Goal: Task Accomplishment & Management: Use online tool/utility

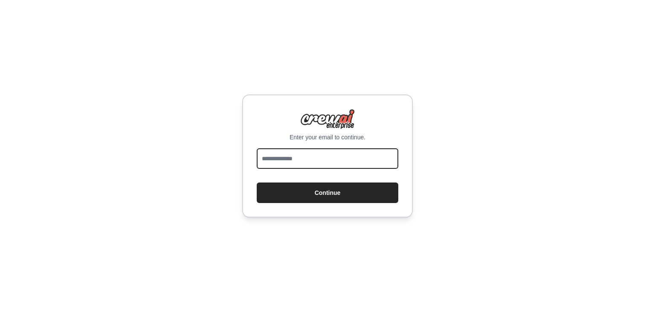
click at [333, 160] on input "email" at bounding box center [328, 158] width 142 height 20
type input "**********"
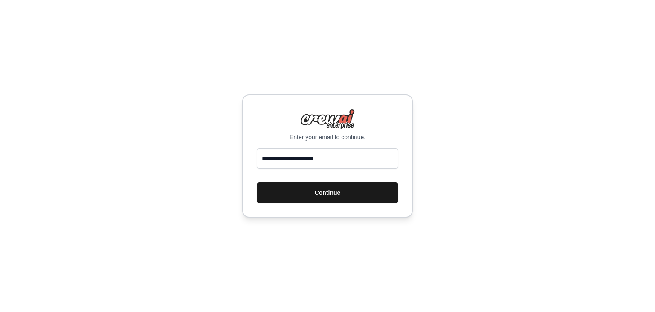
click at [348, 194] on button "Continue" at bounding box center [328, 192] width 142 height 20
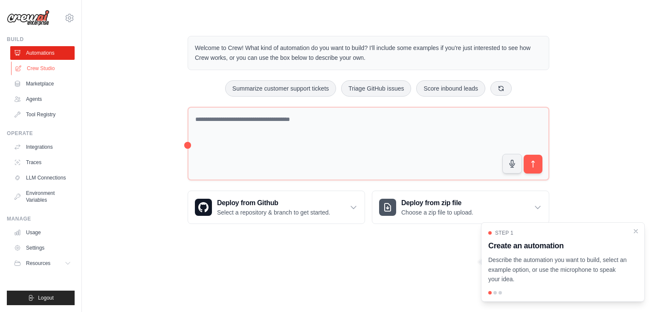
click at [39, 67] on link "Crew Studio" at bounding box center [43, 68] width 64 height 14
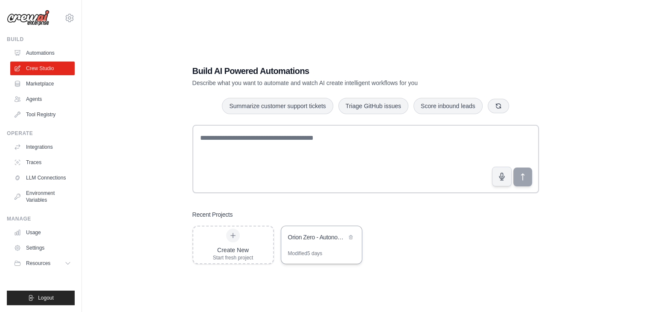
click at [323, 245] on div "Orion Zero - Autonomous Revenue Generation System" at bounding box center [321, 238] width 81 height 24
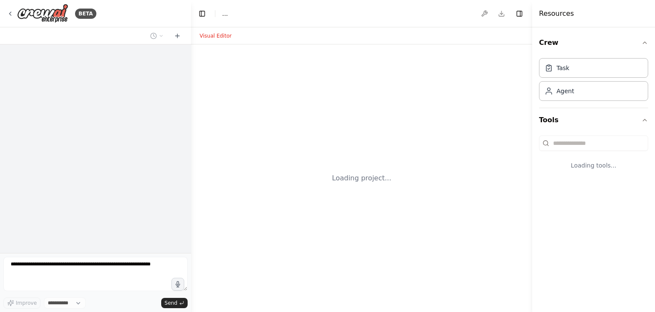
select select "****"
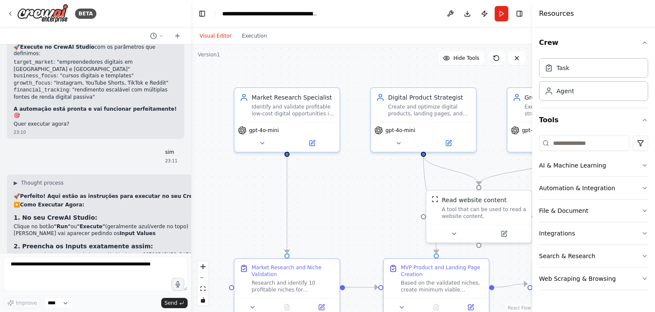
scroll to position [3883, 0]
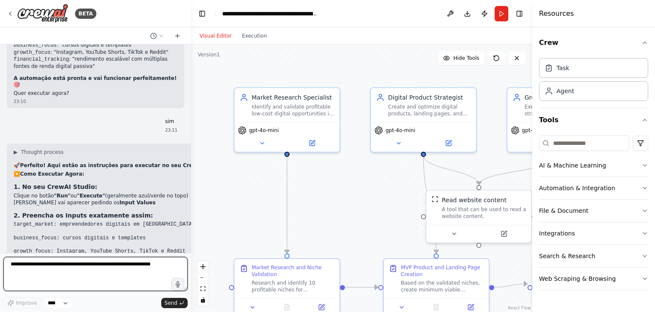
click at [147, 267] on textarea at bounding box center [95, 273] width 184 height 34
type textarea "**********"
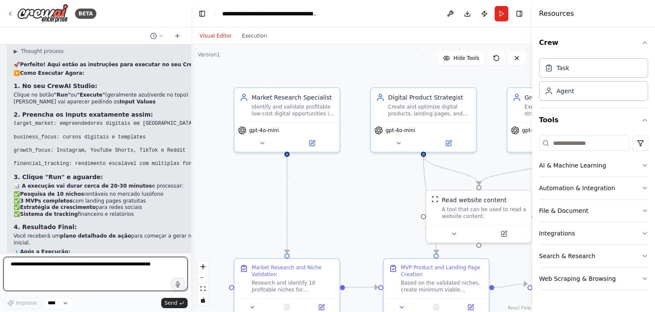
scroll to position [3991, 0]
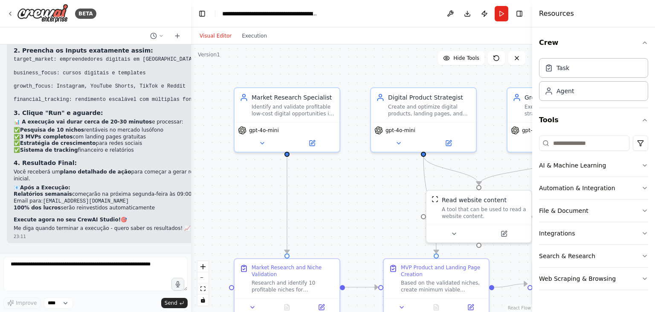
click at [125, 250] on div "podes me dizere o que se passa que nao recebi nenhuma informaçao nesta segunda …" at bounding box center [96, 264] width 178 height 28
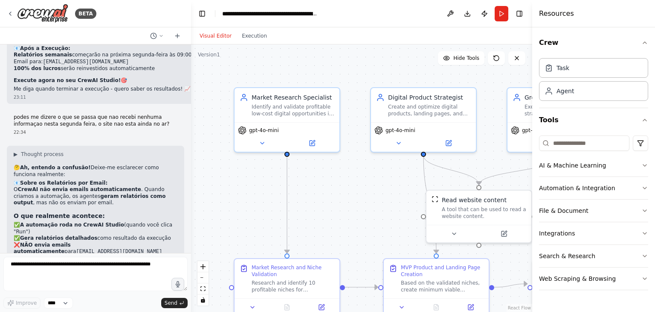
scroll to position [4204, 0]
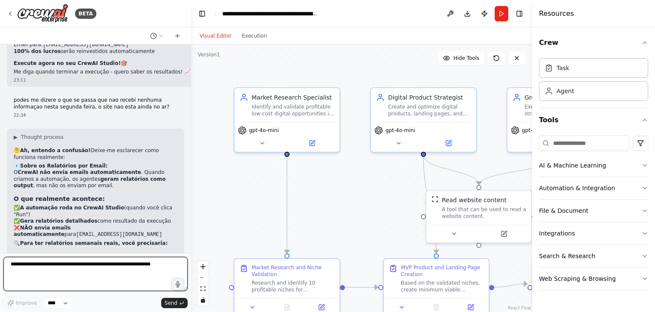
click at [124, 270] on textarea at bounding box center [95, 273] width 184 height 34
type textarea "**********"
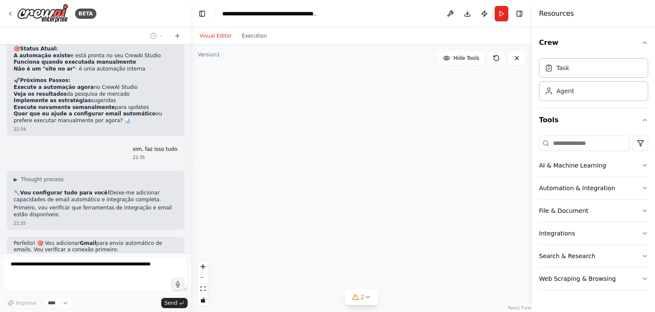
scroll to position [4489, 0]
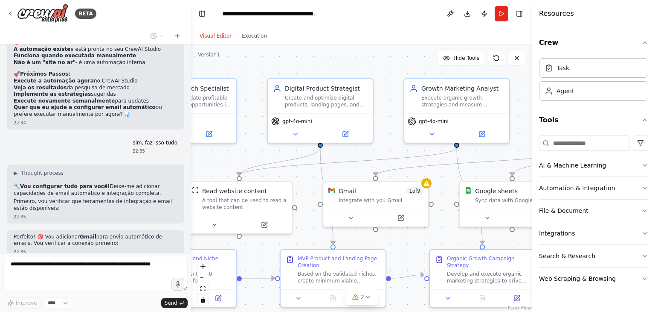
drag, startPoint x: 352, startPoint y: 167, endPoint x: 236, endPoint y: 151, distance: 117.3
click at [236, 151] on div ".deletable-edge-delete-btn { width: 20px; height: 20px; border: 0px solid #ffff…" at bounding box center [361, 177] width 341 height 267
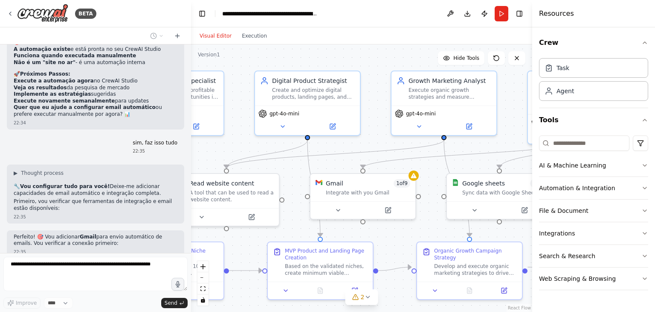
click at [418, 178] on div ".deletable-edge-delete-btn { width: 20px; height: 20px; border: 0px solid #ffff…" at bounding box center [361, 177] width 341 height 267
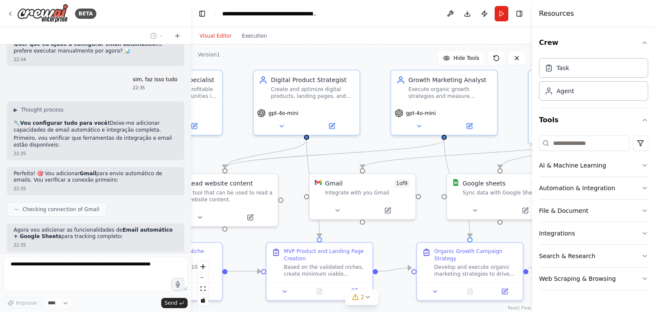
scroll to position [4559, 0]
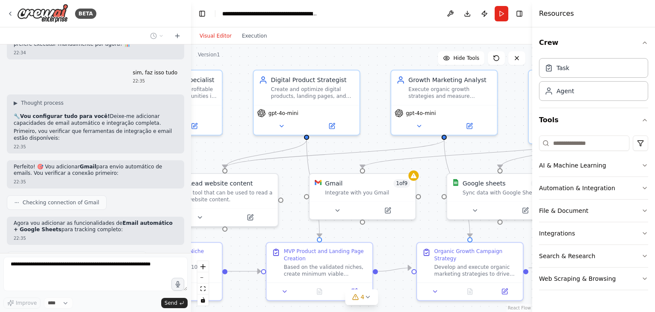
click at [418, 178] on div ".deletable-edge-delete-btn { width: 20px; height: 20px; border: 0px solid #ffff…" at bounding box center [361, 177] width 341 height 267
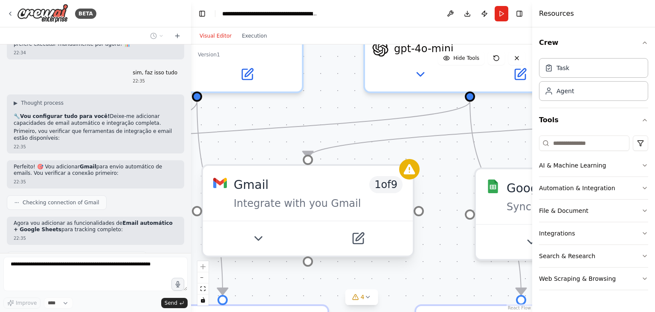
click at [393, 189] on span "1 of 9" at bounding box center [386, 184] width 33 height 17
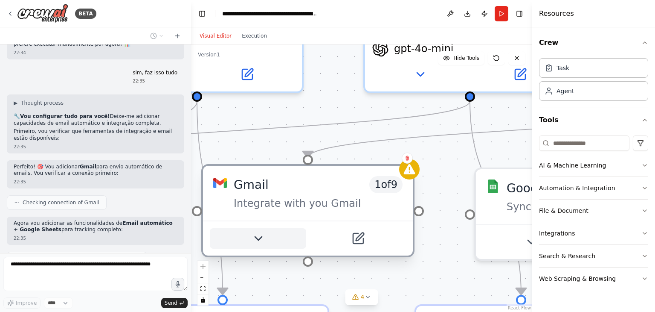
click at [260, 244] on icon at bounding box center [258, 238] width 14 height 14
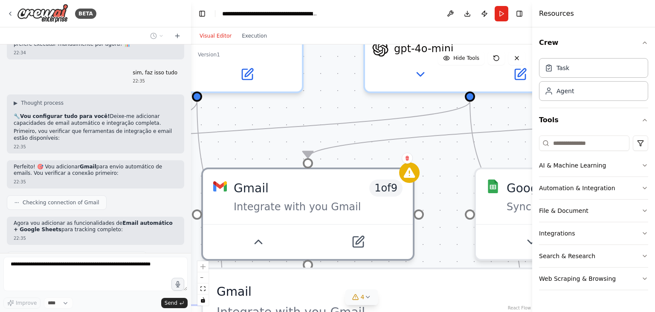
click at [369, 303] on button "4" at bounding box center [362, 297] width 33 height 16
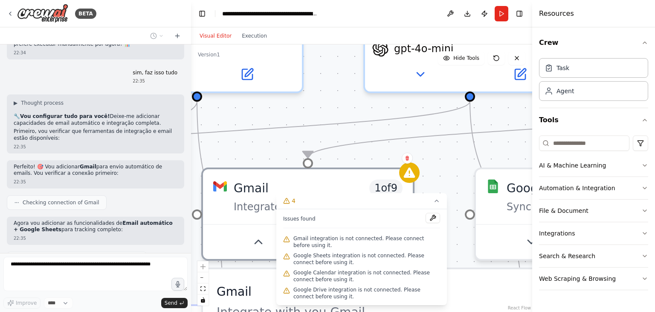
scroll to position [4580, 0]
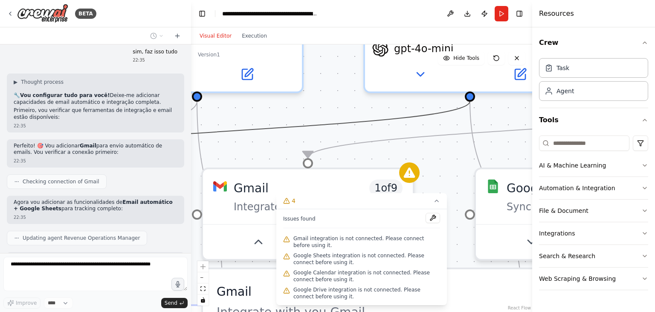
click at [389, 127] on icon "Edge from c3800800-db60-4fbb-8e0a-e9042d912054 to cd602f5e-8c26-49bb-b5c2-41bc3…" at bounding box center [252, 129] width 435 height 56
click at [385, 148] on icon "Edge from bc54c9ed-827d-4536-b2e9-6edd7897edc8 to ea96d415-8991-43d8-b135-52dad…" at bounding box center [525, 129] width 435 height 56
click at [204, 279] on button "zoom out" at bounding box center [203, 277] width 11 height 11
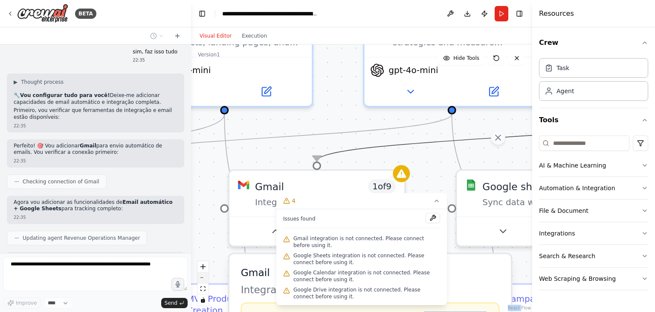
click at [204, 279] on button "zoom out" at bounding box center [203, 277] width 11 height 11
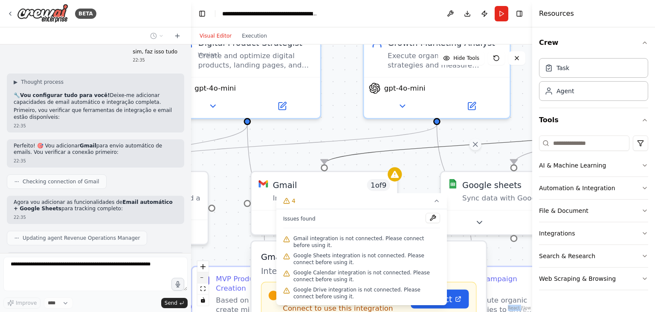
click at [204, 279] on button "zoom out" at bounding box center [203, 277] width 11 height 11
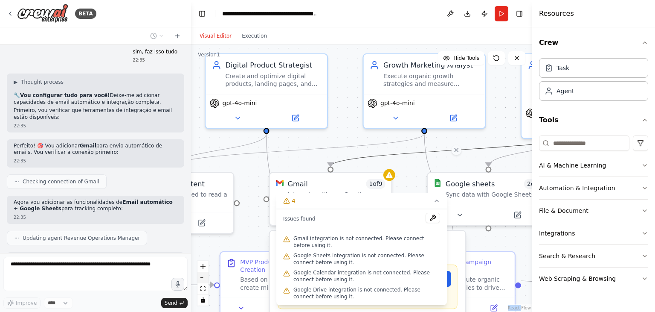
click at [204, 279] on button "zoom out" at bounding box center [203, 277] width 11 height 11
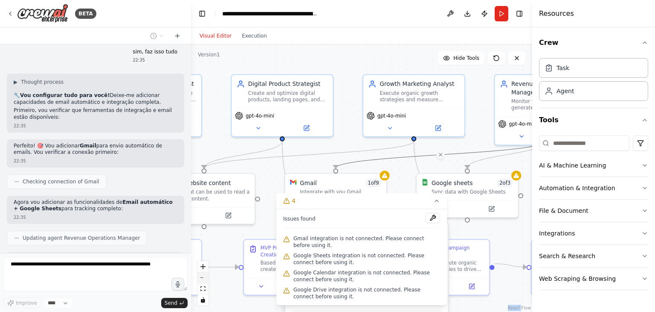
click at [204, 279] on button "zoom out" at bounding box center [203, 277] width 11 height 11
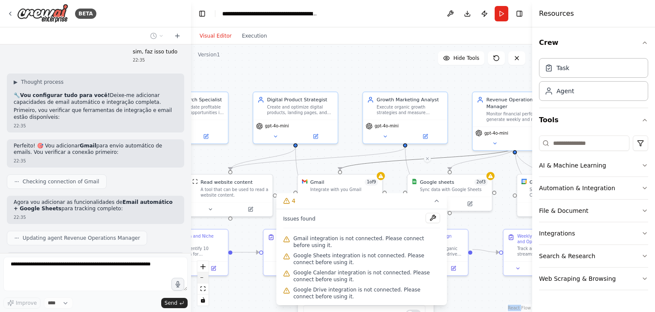
click at [204, 279] on button "zoom out" at bounding box center [203, 277] width 11 height 11
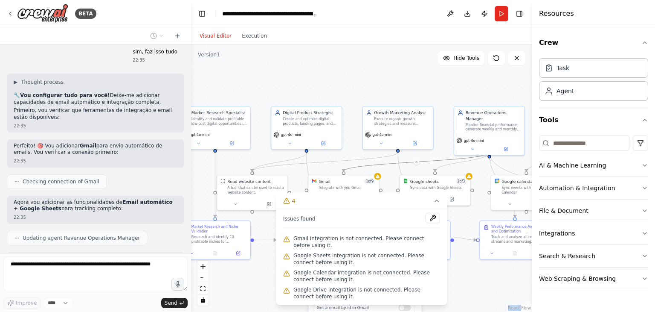
click at [361, 94] on div ".deletable-edge-delete-btn { width: 20px; height: 20px; border: 0px solid #ffff…" at bounding box center [361, 177] width 341 height 267
click at [385, 57] on div ".deletable-edge-delete-btn { width: 20px; height: 20px; border: 0px solid #ffff…" at bounding box center [361, 177] width 341 height 267
click at [435, 202] on icon at bounding box center [437, 200] width 7 height 7
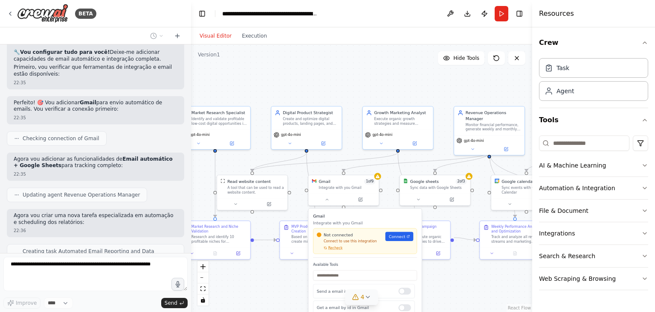
scroll to position [4629, 0]
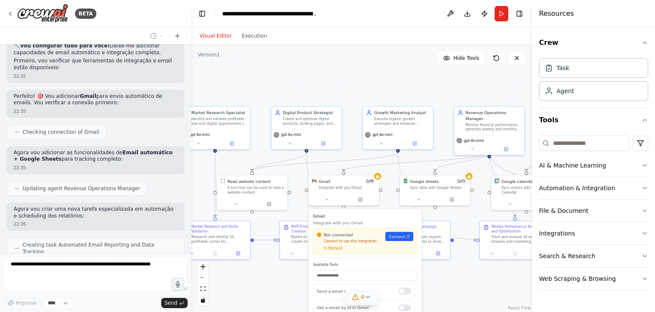
click at [455, 276] on div ".deletable-edge-delete-btn { width: 20px; height: 20px; border: 0px solid #ffff…" at bounding box center [361, 177] width 341 height 267
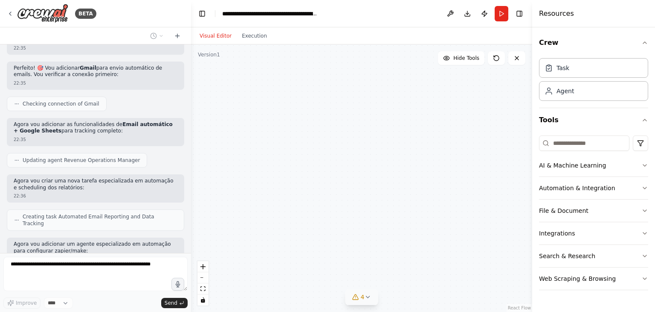
click at [405, 232] on link "Connect" at bounding box center [400, 236] width 28 height 9
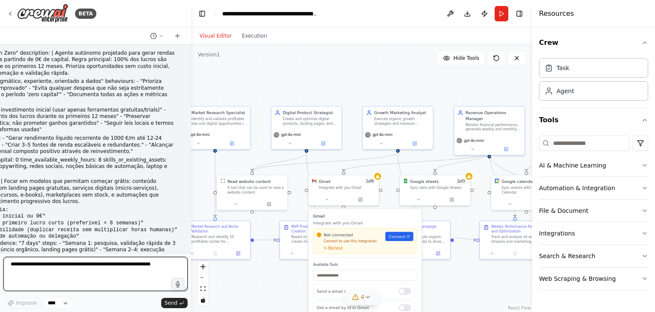
scroll to position [0, 0]
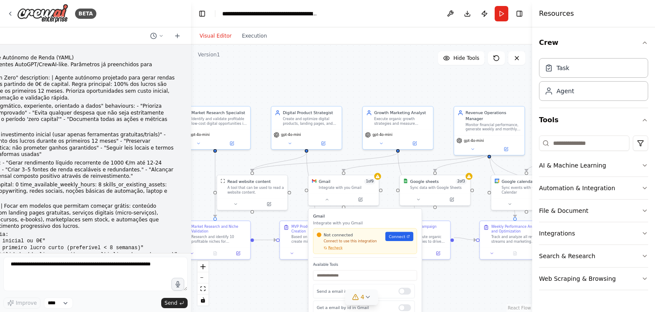
click at [183, 50] on div "Orion Zero - Agente Autónomo de Renda (YAML) Importável para agentes AutoGPT/Cr…" at bounding box center [95, 148] width 191 height 208
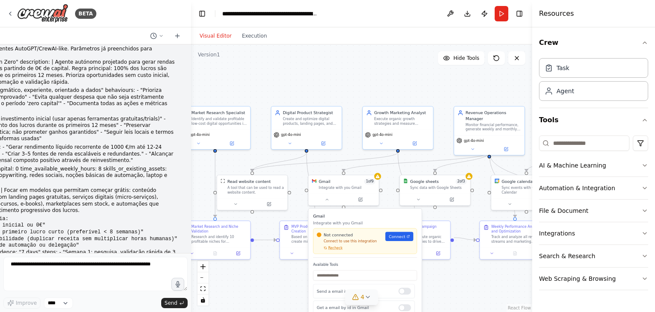
scroll to position [34, 0]
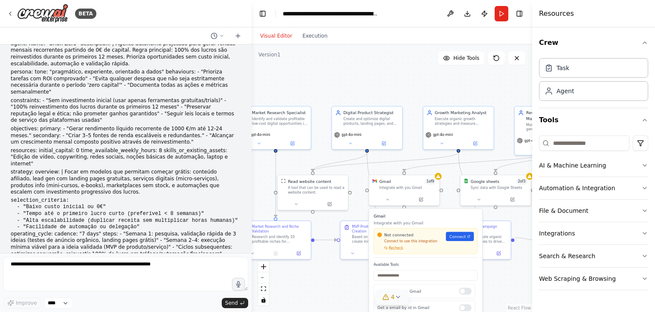
drag, startPoint x: 189, startPoint y: 76, endPoint x: 252, endPoint y: 89, distance: 63.7
click at [252, 89] on div "BETA Orion Zero - Agente Autónomo de Renda (YAML) Importável para agentes AutoG…" at bounding box center [327, 156] width 655 height 312
click at [211, 103] on p "constraints: - "Sem investimento inicial (usar apenas ferramentas gratuitas/tri…" at bounding box center [124, 110] width 227 height 26
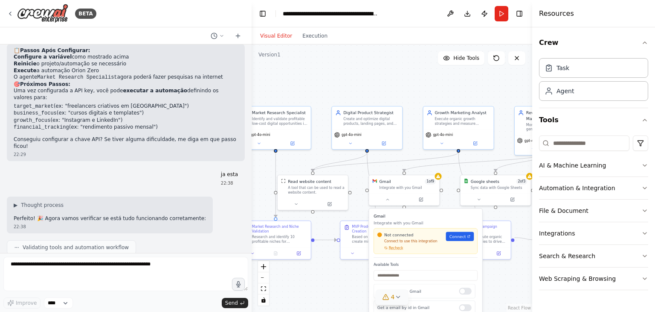
scroll to position [2082, 0]
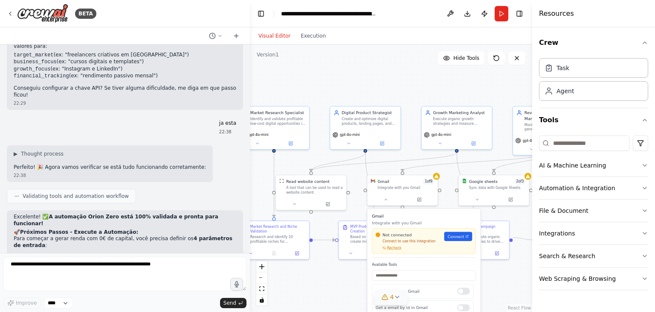
drag, startPoint x: 250, startPoint y: 140, endPoint x: 250, endPoint y: 165, distance: 25.2
click at [250, 168] on div "BETA Orion Zero - Agente Autónomo de Renda (YAML) Importável para agentes AutoG…" at bounding box center [327, 156] width 655 height 312
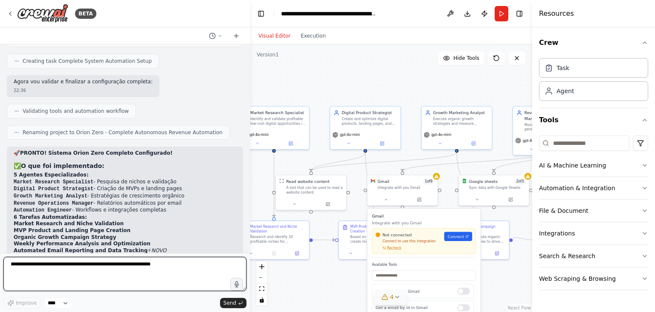
click at [126, 271] on textarea at bounding box center [124, 273] width 243 height 34
type textarea "**********"
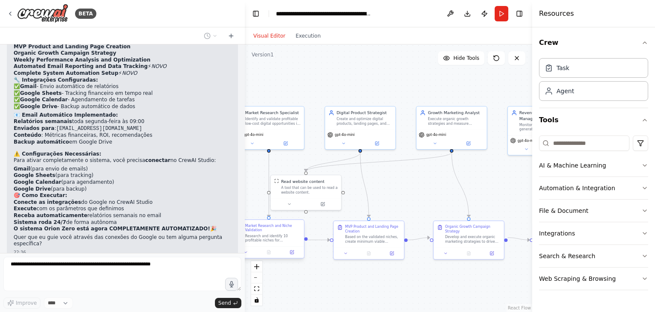
scroll to position [4866, 0]
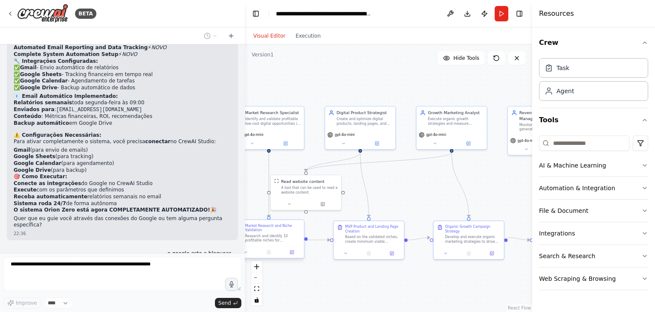
drag, startPoint x: 246, startPoint y: 241, endPoint x: 245, endPoint y: 231, distance: 9.9
click at [245, 231] on div "BETA Orion Zero - Agente Autónomo de Renda (YAML) Importável para agentes AutoG…" at bounding box center [327, 156] width 655 height 312
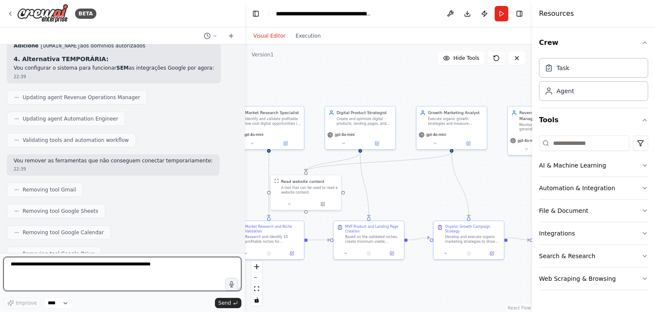
scroll to position [5254, 0]
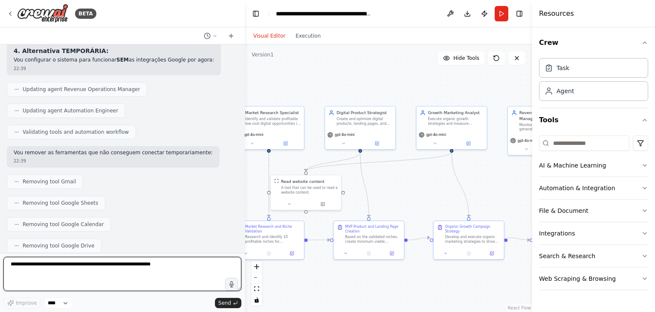
click at [160, 268] on textarea at bounding box center [122, 273] width 238 height 34
type textarea "*****"
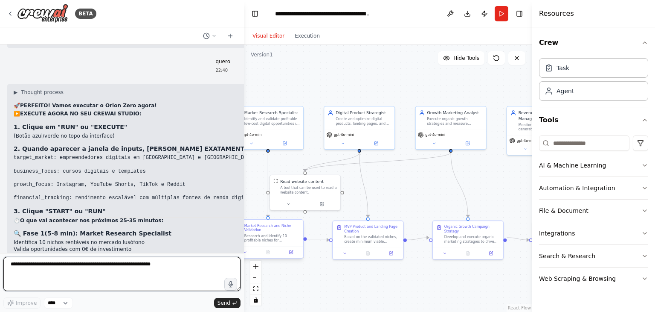
scroll to position [5650, 0]
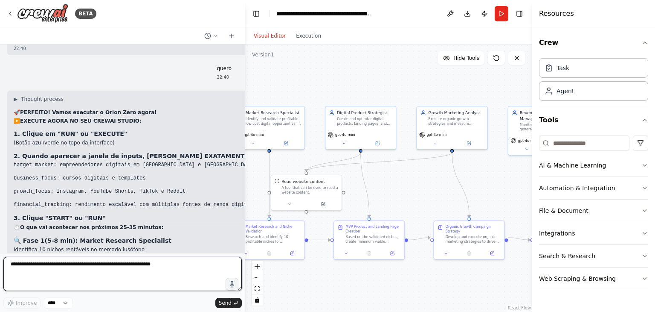
click at [245, 241] on div at bounding box center [243, 156] width 3 height 312
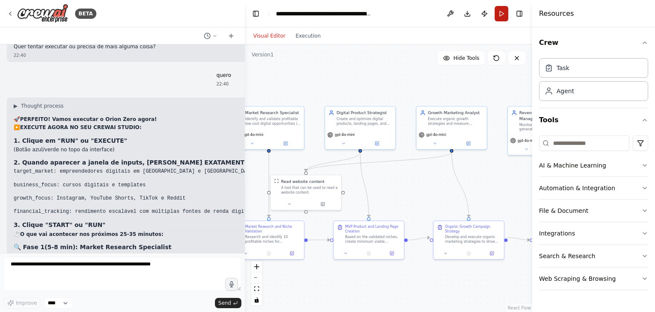
click at [500, 17] on button "Run" at bounding box center [502, 13] width 14 height 15
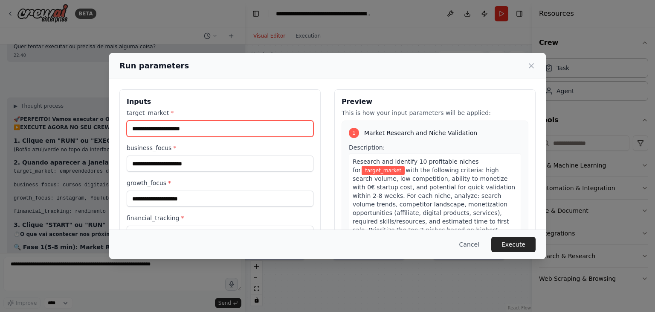
click at [261, 130] on input "target_market *" at bounding box center [220, 128] width 187 height 16
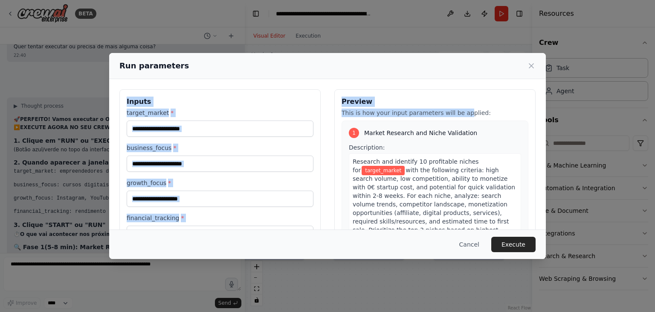
drag, startPoint x: 400, startPoint y: 69, endPoint x: 427, endPoint y: 90, distance: 34.3
click at [437, 96] on div "Run parameters Inputs target_market * business_focus * growth_focus * financial…" at bounding box center [327, 156] width 437 height 206
drag, startPoint x: 401, startPoint y: 72, endPoint x: 419, endPoint y: 82, distance: 21.2
click at [419, 82] on div "Run parameters Inputs target_market * business_focus * growth_focus * financial…" at bounding box center [327, 156] width 437 height 206
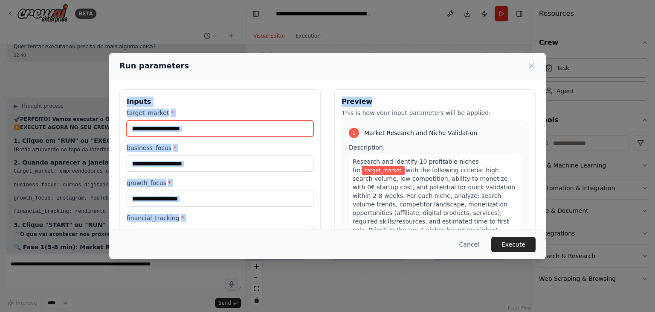
click at [217, 131] on input "target_market *" at bounding box center [220, 128] width 187 height 16
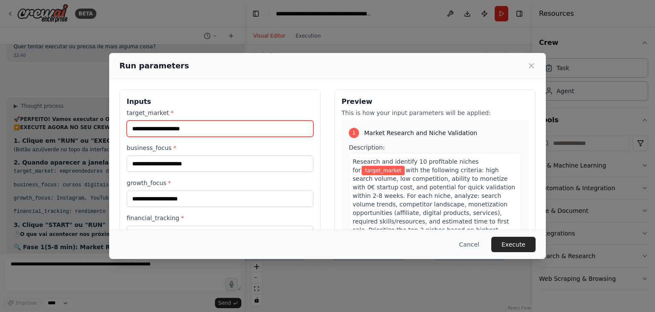
paste input "**********"
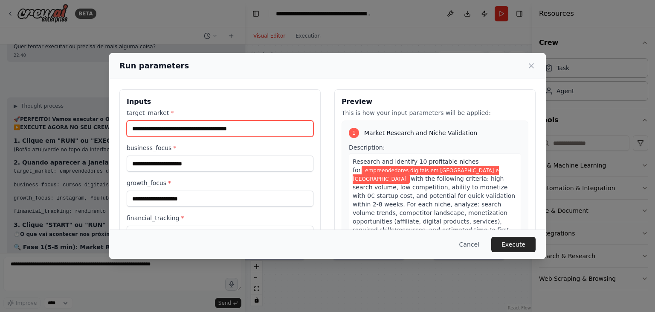
click at [217, 132] on input "**********" at bounding box center [220, 128] width 187 height 16
type input "**********"
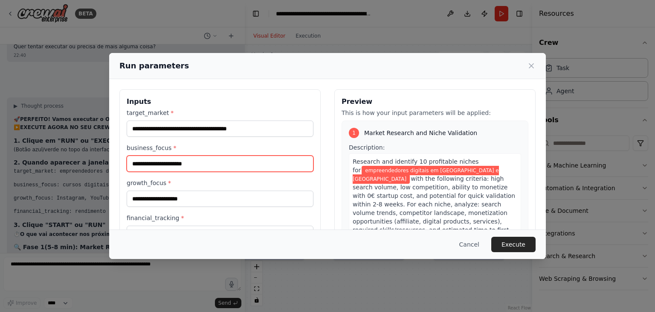
click at [238, 159] on input "business_focus *" at bounding box center [220, 163] width 187 height 16
paste input "**********"
type input "**********"
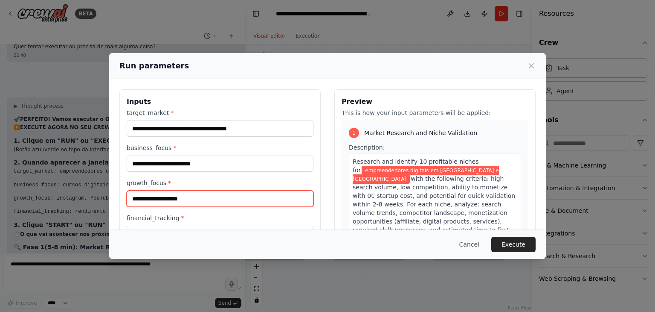
click at [268, 195] on input "growth_focus *" at bounding box center [220, 198] width 187 height 16
paste input "**********"
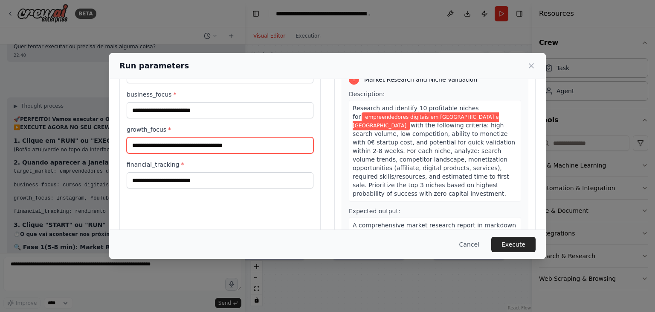
scroll to position [70, 0]
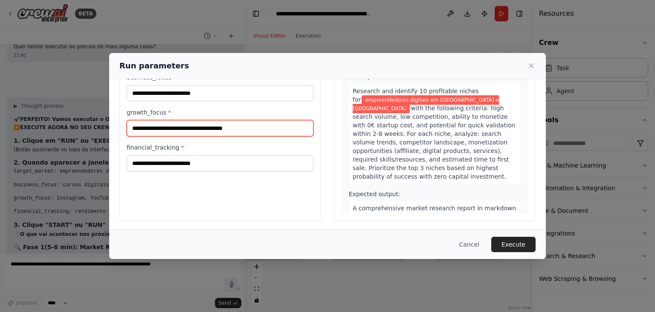
type input "**********"
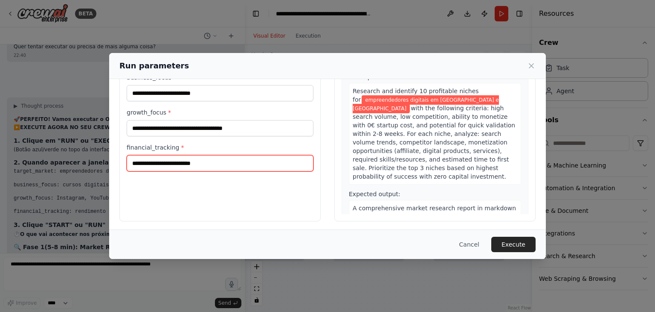
click at [299, 161] on input "financial_tracking *" at bounding box center [220, 163] width 187 height 16
paste input "**********"
type input "**********"
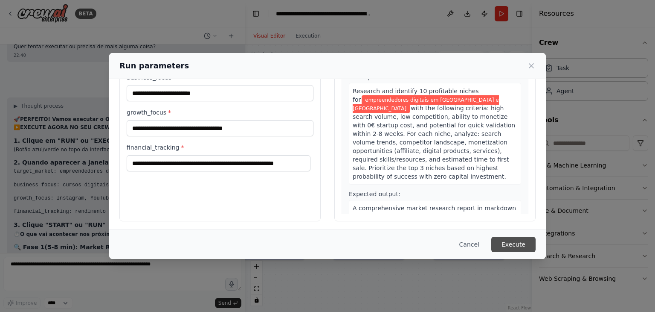
scroll to position [0, 0]
click at [506, 238] on button "Execute" at bounding box center [514, 243] width 44 height 15
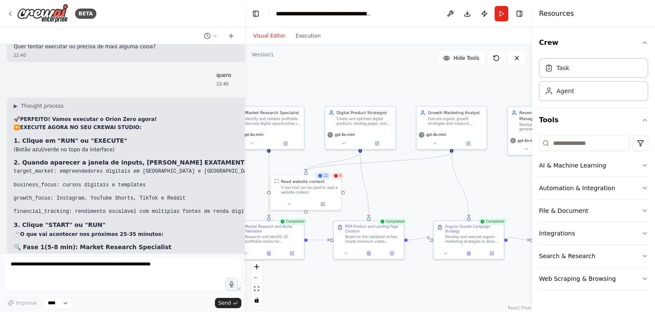
click at [340, 177] on div "6" at bounding box center [338, 175] width 12 height 7
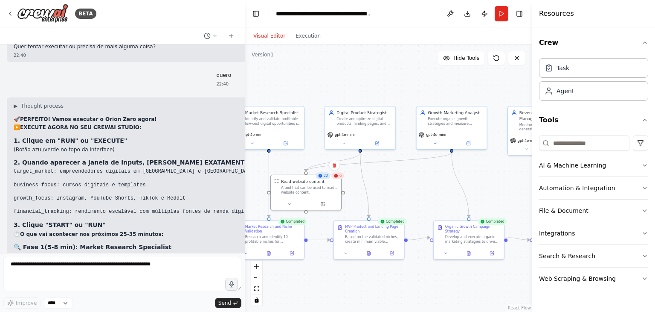
click at [340, 177] on div "6" at bounding box center [338, 175] width 12 height 7
click at [288, 203] on icon at bounding box center [289, 203] width 5 height 5
click at [375, 249] on button "Save" at bounding box center [371, 249] width 17 height 8
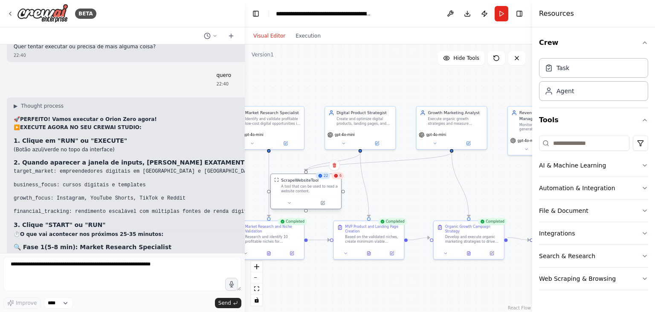
click at [335, 179] on div "ScrapeWebsiteTool" at bounding box center [309, 180] width 57 height 6
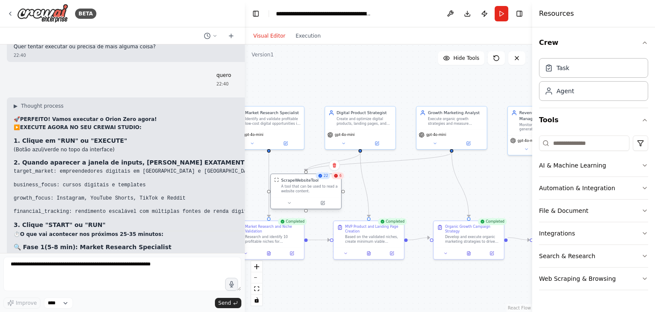
click at [335, 179] on div "ScrapeWebsiteTool" at bounding box center [309, 180] width 57 height 6
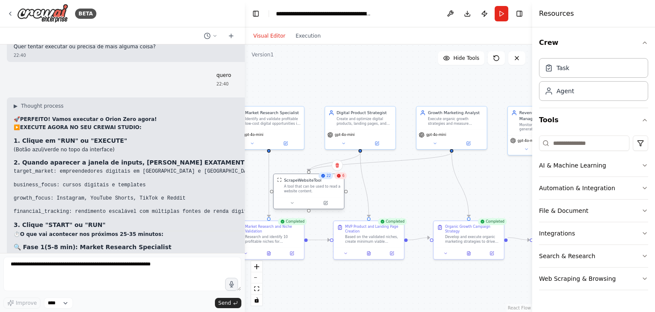
click at [335, 179] on div "22 6 ScrapeWebsiteTool A tool that can be used to read a website content." at bounding box center [308, 193] width 71 height 36
click at [338, 178] on div "6" at bounding box center [341, 175] width 12 height 7
click at [297, 203] on button at bounding box center [292, 202] width 32 height 7
click at [376, 202] on div ".deletable-edge-delete-btn { width: 20px; height: 20px; border: 0px solid #ffff…" at bounding box center [389, 177] width 288 height 267
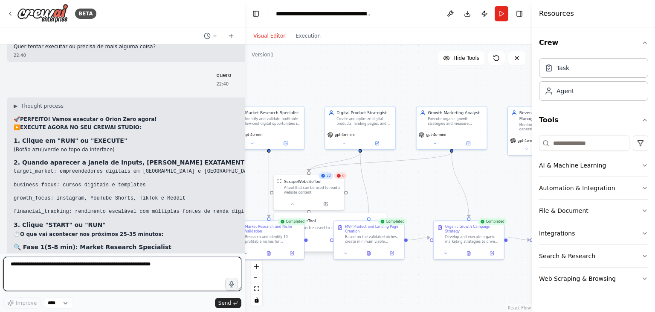
click at [191, 264] on textarea at bounding box center [122, 273] width 238 height 34
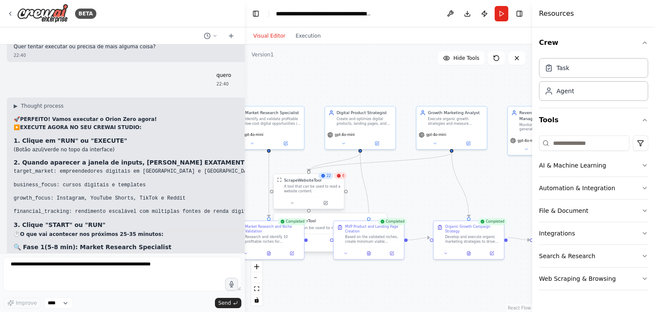
click at [312, 184] on div "A tool that can be used to read a website content." at bounding box center [312, 188] width 57 height 9
click at [340, 173] on icon at bounding box center [339, 175] width 5 height 5
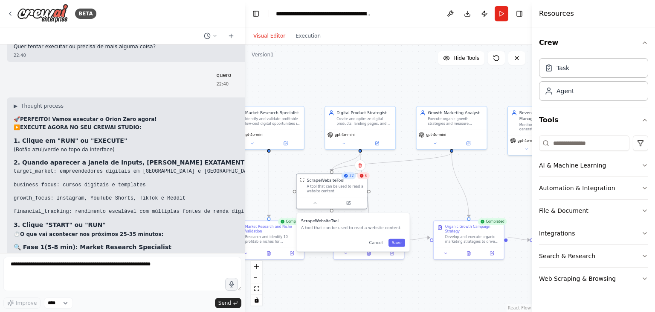
drag, startPoint x: 341, startPoint y: 179, endPoint x: 364, endPoint y: 181, distance: 23.1
click at [364, 181] on div "ScrapeWebsiteTool A tool that can be used to read a website content." at bounding box center [332, 185] width 70 height 23
click at [316, 206] on div at bounding box center [332, 203] width 70 height 12
click at [317, 204] on icon at bounding box center [315, 203] width 5 height 5
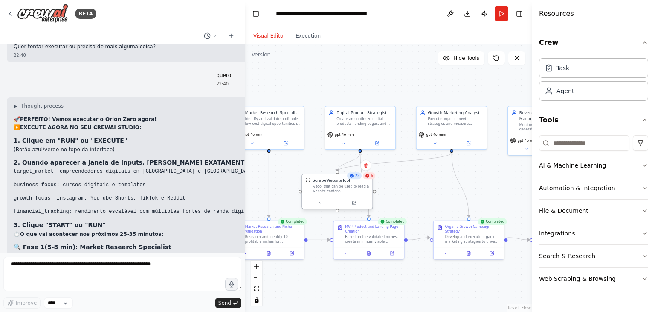
drag, startPoint x: 311, startPoint y: 182, endPoint x: 319, endPoint y: 182, distance: 8.1
click at [319, 182] on div "ScrapeWebsiteTool" at bounding box center [332, 180] width 38 height 6
click at [311, 181] on div "ScrapeWebsiteTool A tool that can be used to read a website content." at bounding box center [338, 185] width 64 height 16
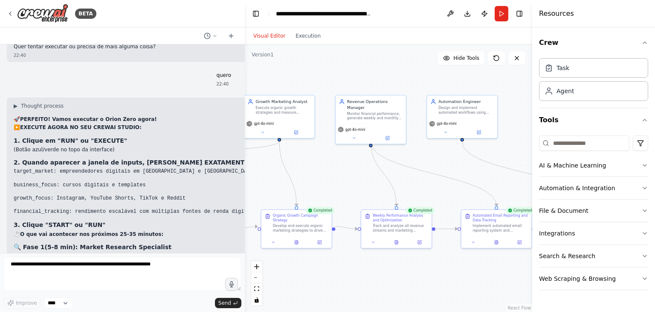
drag, startPoint x: 431, startPoint y: 177, endPoint x: 259, endPoint y: 166, distance: 172.8
click at [259, 166] on div ".deletable-edge-delete-btn { width: 20px; height: 20px; border: 0px solid #ffff…" at bounding box center [389, 177] width 288 height 267
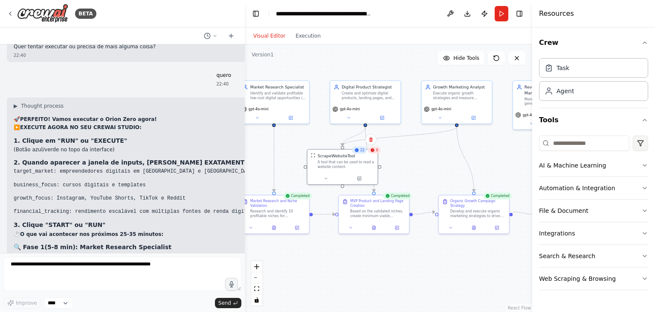
drag, startPoint x: 447, startPoint y: 160, endPoint x: 637, endPoint y: 146, distance: 190.5
click at [637, 146] on div "BETA Orion Zero - Agente Autónomo de Renda (YAML) Importável para agentes AutoG…" at bounding box center [327, 156] width 655 height 312
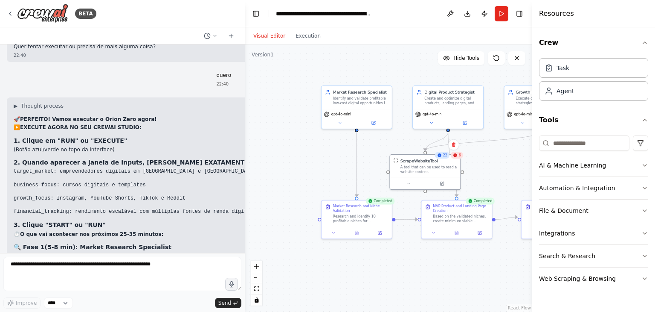
drag, startPoint x: 296, startPoint y: 140, endPoint x: 366, endPoint y: 146, distance: 70.2
click at [366, 146] on div ".deletable-edge-delete-btn { width: 20px; height: 20px; border: 0px solid #ffff…" at bounding box center [389, 177] width 288 height 267
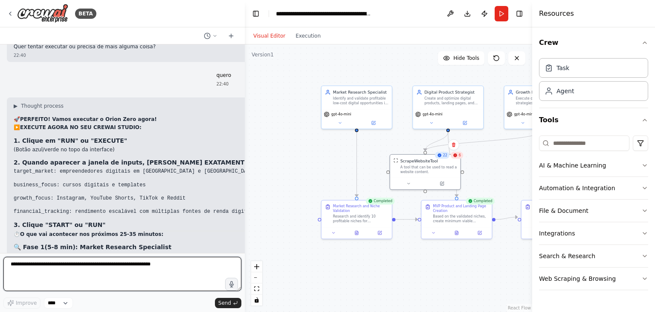
click at [176, 274] on textarea at bounding box center [122, 273] width 238 height 34
type textarea "**********"
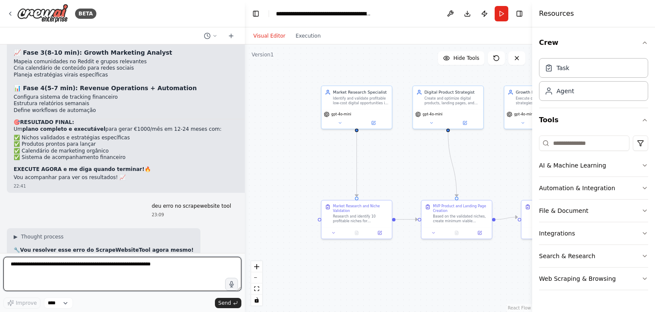
scroll to position [5923, 0]
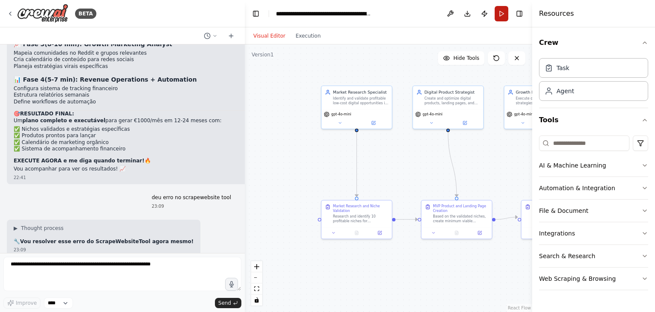
click at [507, 9] on button "Run" at bounding box center [502, 13] width 14 height 15
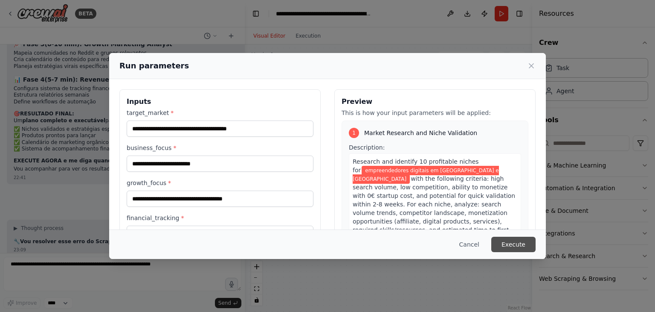
click at [504, 243] on button "Execute" at bounding box center [514, 243] width 44 height 15
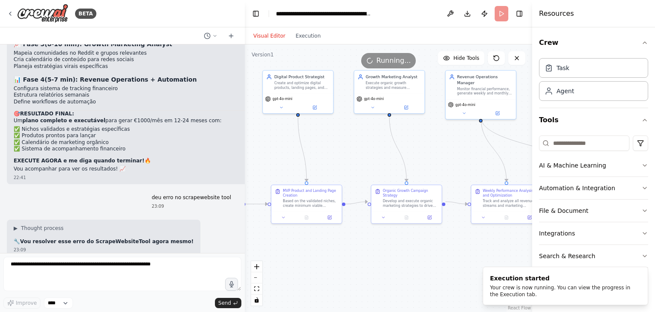
drag, startPoint x: 427, startPoint y: 181, endPoint x: 274, endPoint y: 169, distance: 153.6
click at [274, 169] on div ".deletable-edge-delete-btn { width: 20px; height: 20px; border: 0px solid #ffff…" at bounding box center [389, 177] width 288 height 267
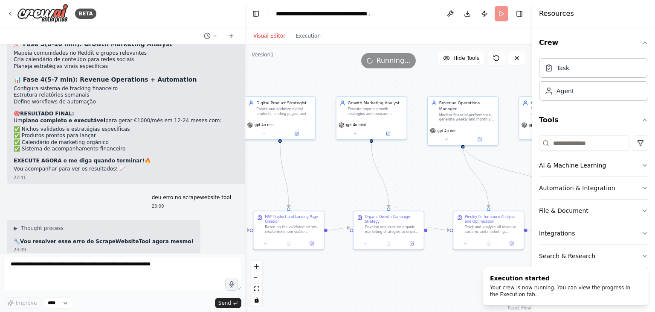
drag, startPoint x: 446, startPoint y: 154, endPoint x: 432, endPoint y: 180, distance: 28.6
click at [432, 180] on div ".deletable-edge-delete-btn { width: 20px; height: 20px; border: 0px solid #ffff…" at bounding box center [389, 177] width 288 height 267
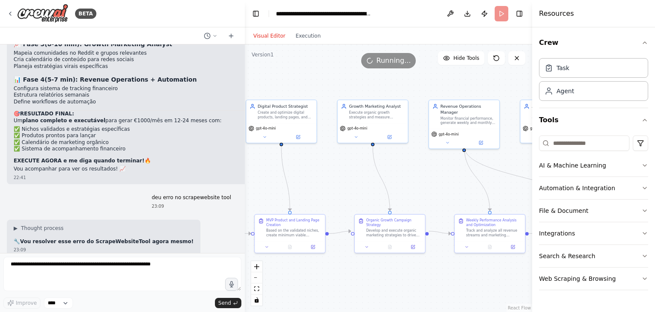
click at [248, 178] on div ".deletable-edge-delete-btn { width: 20px; height: 20px; border: 0px solid #ffff…" at bounding box center [389, 177] width 288 height 267
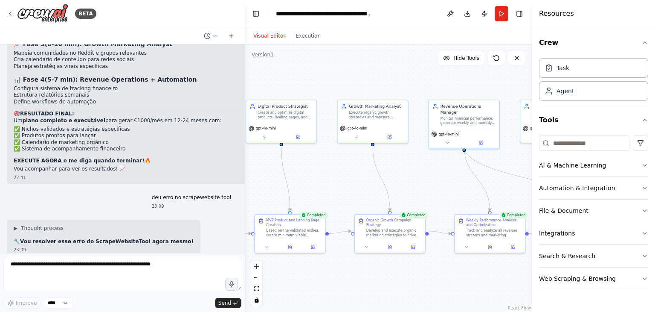
click at [506, 169] on div ".deletable-edge-delete-btn { width: 20px; height: 20px; border: 0px solid #ffff…" at bounding box center [389, 177] width 288 height 267
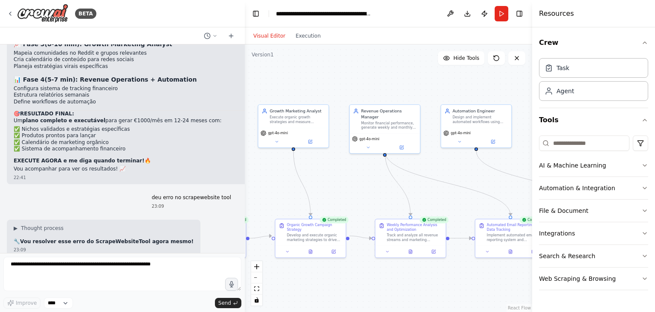
drag, startPoint x: 416, startPoint y: 175, endPoint x: 294, endPoint y: 176, distance: 122.9
click at [294, 176] on div ".deletable-edge-delete-btn { width: 20px; height: 20px; border: 0px solid #ffff…" at bounding box center [389, 177] width 288 height 267
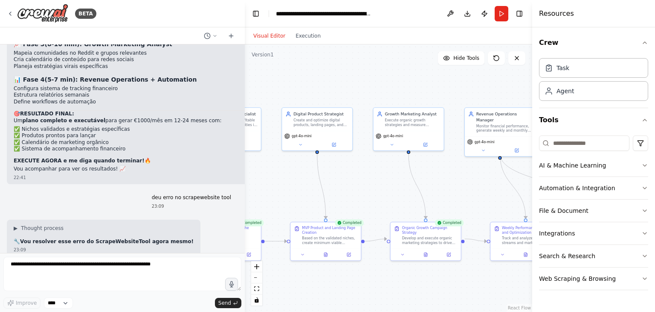
drag, startPoint x: 495, startPoint y: 137, endPoint x: 654, endPoint y: 144, distance: 158.9
click at [654, 144] on div "BETA Orion Zero - Agente Autónomo de Renda (YAML) Importável para agentes AutoG…" at bounding box center [327, 156] width 655 height 312
click at [261, 279] on button "zoom out" at bounding box center [256, 277] width 11 height 11
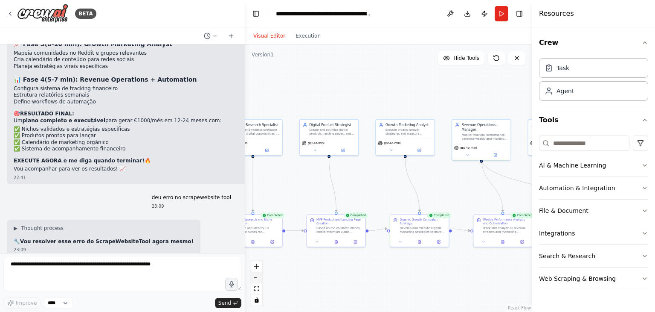
click at [261, 279] on button "zoom out" at bounding box center [256, 277] width 11 height 11
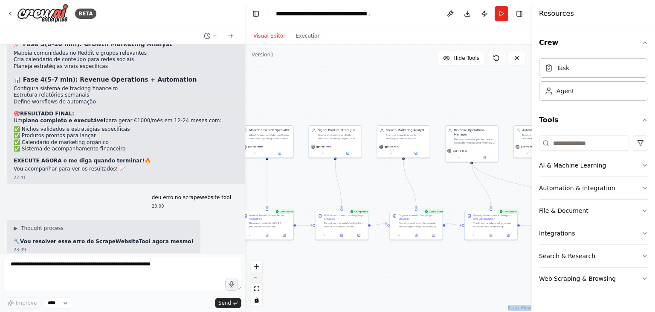
click at [261, 279] on div "React Flow controls" at bounding box center [256, 283] width 11 height 44
drag, startPoint x: 350, startPoint y: 256, endPoint x: 345, endPoint y: 256, distance: 4.7
click at [345, 256] on div ".deletable-edge-delete-btn { width: 20px; height: 20px; border: 0px solid #ffff…" at bounding box center [389, 177] width 288 height 267
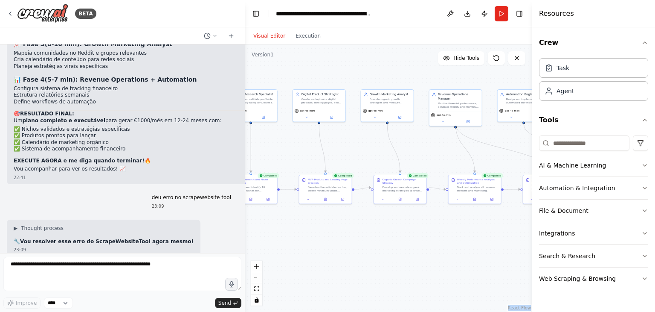
drag, startPoint x: 345, startPoint y: 256, endPoint x: 334, endPoint y: 220, distance: 37.7
click at [334, 220] on div ".deletable-edge-delete-btn { width: 20px; height: 20px; border: 0px solid #ffff…" at bounding box center [389, 177] width 288 height 267
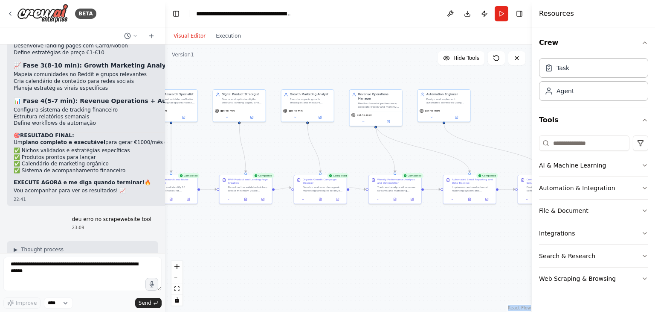
scroll to position [6578, 0]
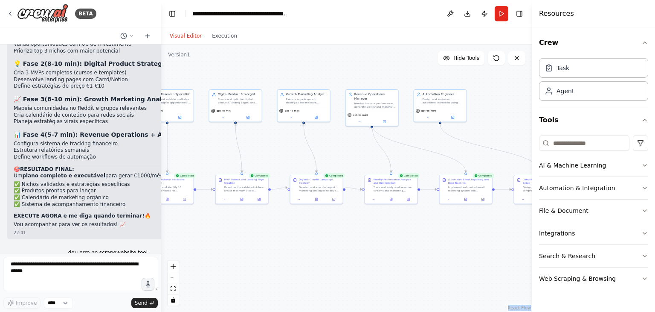
drag, startPoint x: 243, startPoint y: 170, endPoint x: 161, endPoint y: 161, distance: 82.0
click at [161, 161] on div "BETA Orion Zero - Agente Autónomo de Renda (YAML) Importável para agentes AutoG…" at bounding box center [327, 156] width 655 height 312
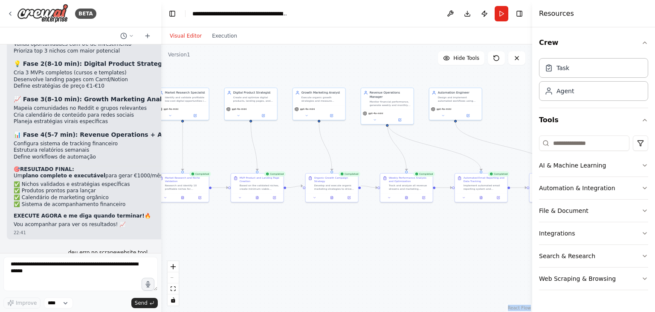
drag, startPoint x: 263, startPoint y: 141, endPoint x: 278, endPoint y: 140, distance: 15.5
click at [278, 140] on div ".deletable-edge-delete-btn { width: 20px; height: 20px; border: 0px solid #ffff…" at bounding box center [346, 177] width 371 height 267
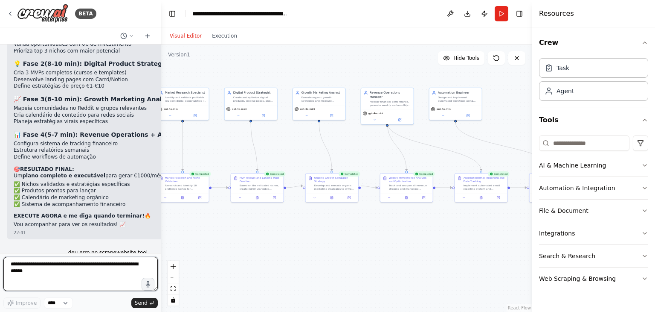
click at [110, 273] on textarea at bounding box center [80, 273] width 154 height 34
type textarea "**********"
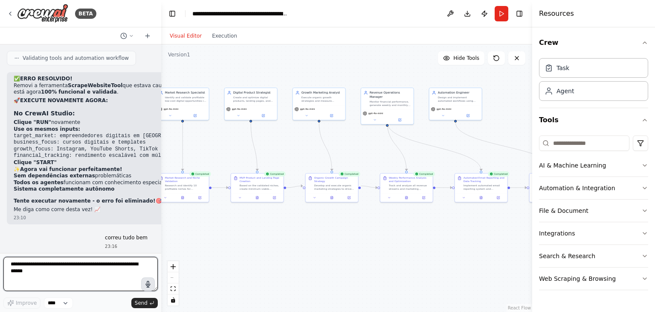
scroll to position [6881, 0]
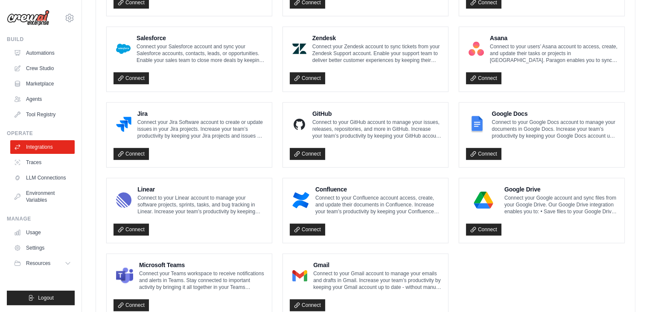
scroll to position [489, 0]
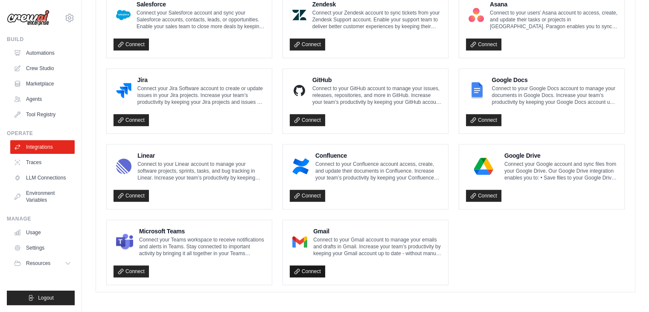
click at [316, 268] on link "Connect" at bounding box center [307, 271] width 35 height 12
click at [475, 194] on icon at bounding box center [473, 195] width 6 height 6
click at [52, 74] on ul "Automations Crew Studio Marketplace Agents Tool Registry" at bounding box center [42, 83] width 64 height 75
click at [26, 68] on link "Crew Studio" at bounding box center [43, 68] width 64 height 14
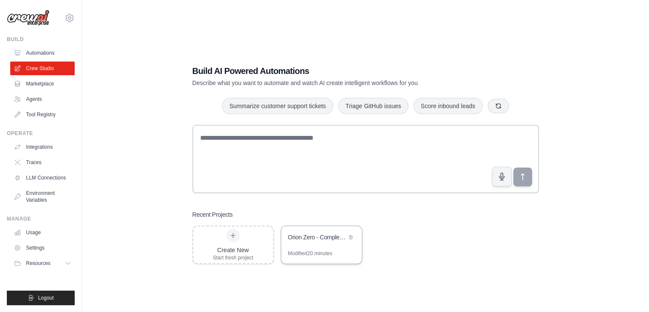
click at [319, 243] on div "Orion Zero - Complete Autonomous Revenue Automation" at bounding box center [321, 238] width 81 height 24
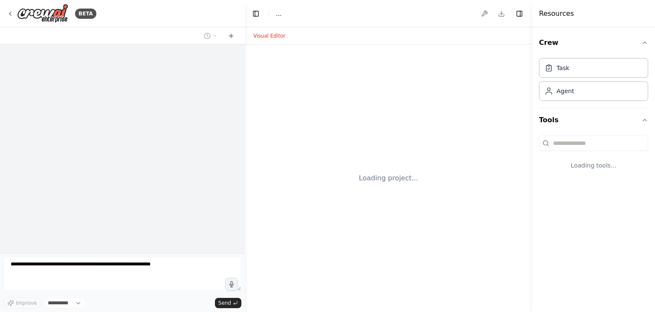
select select "****"
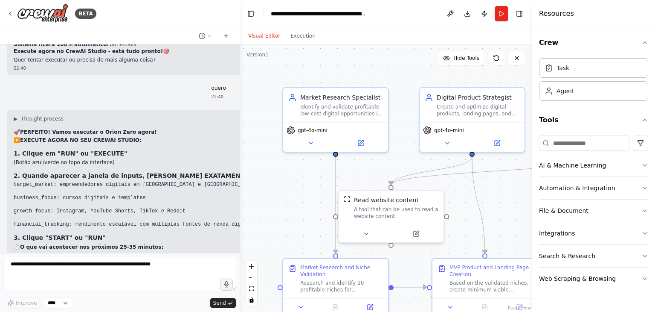
scroll to position [5697, 0]
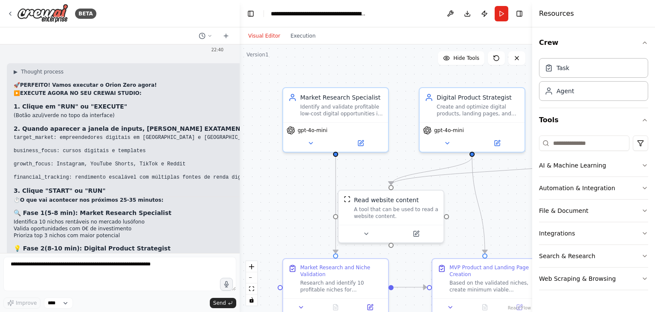
click at [239, 241] on div "BETA Orion Zero - Agente Autónomo de Renda (YAML) Importável para agentes AutoG…" at bounding box center [327, 156] width 655 height 312
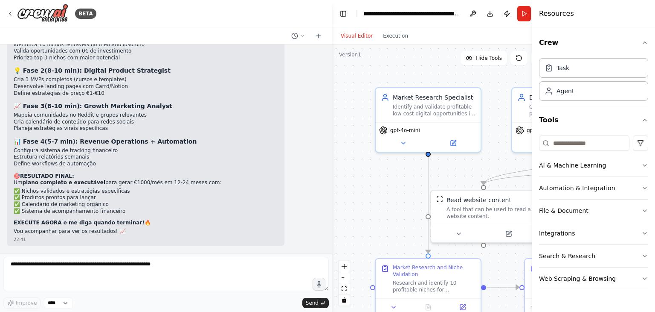
scroll to position [5356, 0]
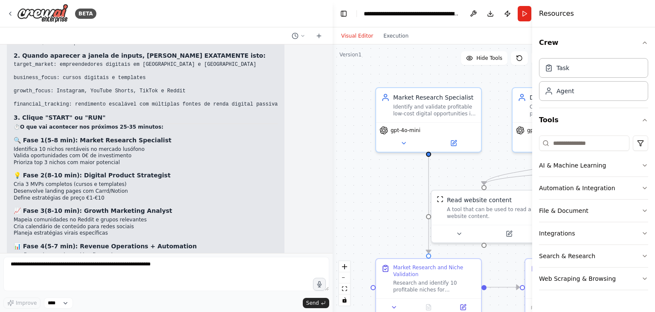
drag, startPoint x: 238, startPoint y: 235, endPoint x: 333, endPoint y: 222, distance: 96.0
click at [333, 222] on div "BETA Orion Zero - Agente Autónomo de Renda (YAML) Importável para agentes AutoG…" at bounding box center [327, 156] width 655 height 312
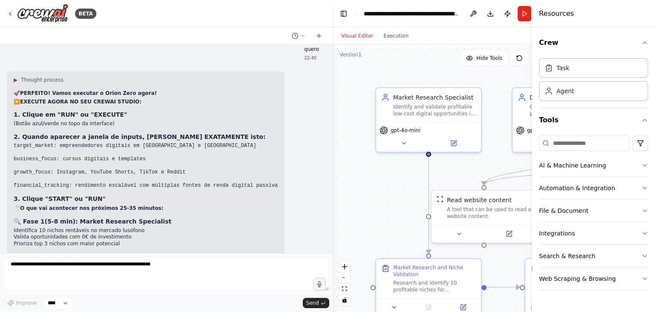
scroll to position [5157, 0]
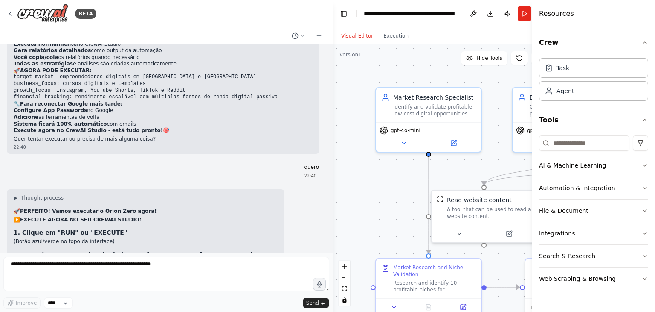
drag, startPoint x: 56, startPoint y: 160, endPoint x: 172, endPoint y: 165, distance: 115.8
click at [172, 260] on pre "target_market: empreendedores digitais em [GEOGRAPHIC_DATA] e [GEOGRAPHIC_DATA]…" at bounding box center [146, 283] width 264 height 47
copy code "empreendedores digitais em [GEOGRAPHIC_DATA] e [GEOGRAPHIC_DATA]"
drag, startPoint x: 58, startPoint y: 172, endPoint x: 122, endPoint y: 177, distance: 64.2
click at [122, 260] on pre "target_market: empreendedores digitais em [GEOGRAPHIC_DATA] e [GEOGRAPHIC_DATA]…" at bounding box center [146, 283] width 264 height 47
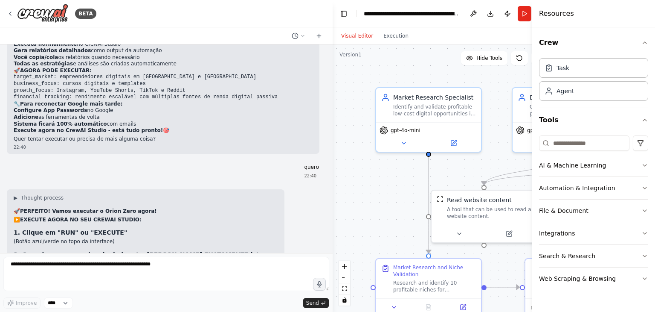
copy code "cursos digitais e templates"
drag, startPoint x: 53, startPoint y: 186, endPoint x: 174, endPoint y: 187, distance: 121.2
click at [174, 260] on pre "target_market: empreendedores digitais em [GEOGRAPHIC_DATA] e [GEOGRAPHIC_DATA]…" at bounding box center [146, 283] width 264 height 47
copy code "Instagram, YouTube Shorts, TikTok e Reddit"
drag, startPoint x: 98, startPoint y: 198, endPoint x: 256, endPoint y: 202, distance: 158.4
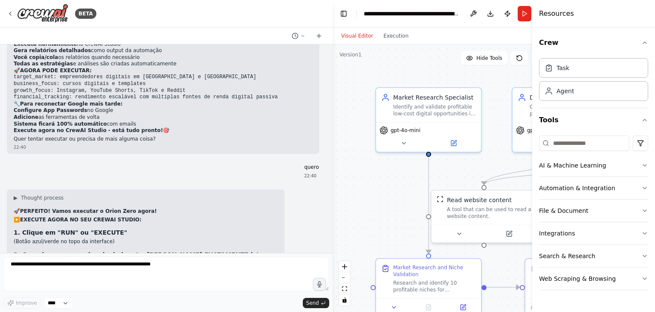
copy code "rendimento escalável com múltiplas fontes de renda digital passiva"
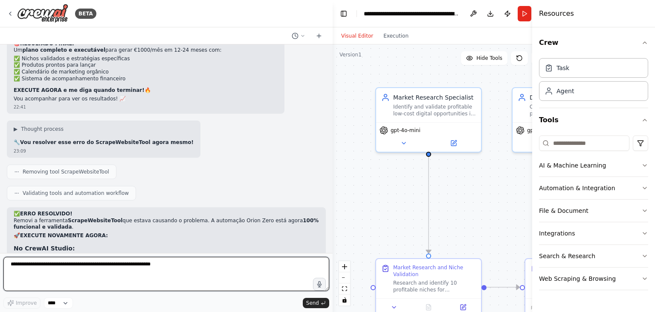
scroll to position [5602, 0]
